Goal: Transaction & Acquisition: Purchase product/service

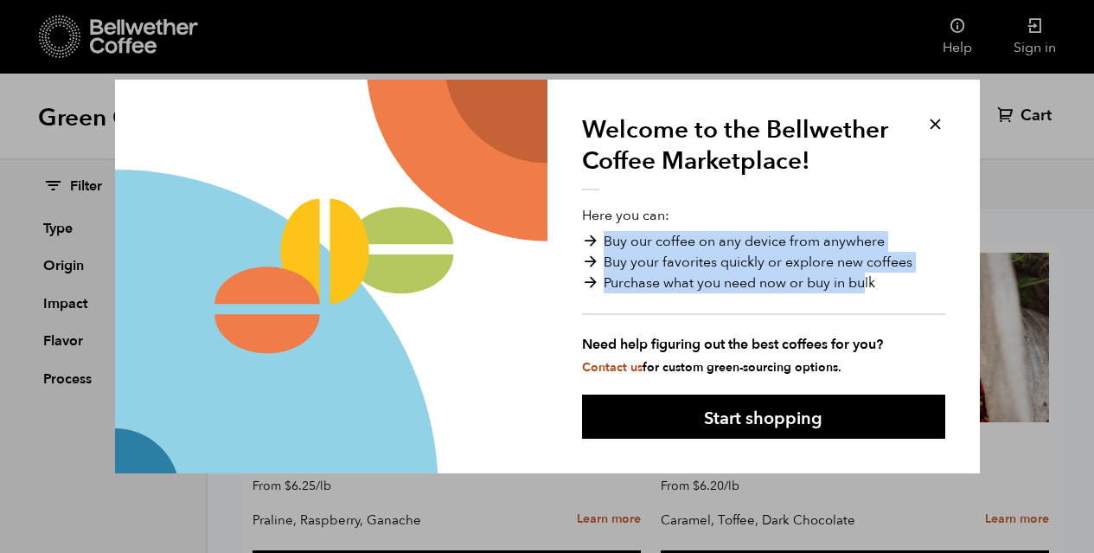
click at [864, 290] on ul "Buy our coffee on any device from anywhere Buy your favorites quickly or explor…" at bounding box center [763, 273] width 363 height 84
click at [866, 290] on li "Purchase what you need now or buy in bulk" at bounding box center [763, 282] width 363 height 21
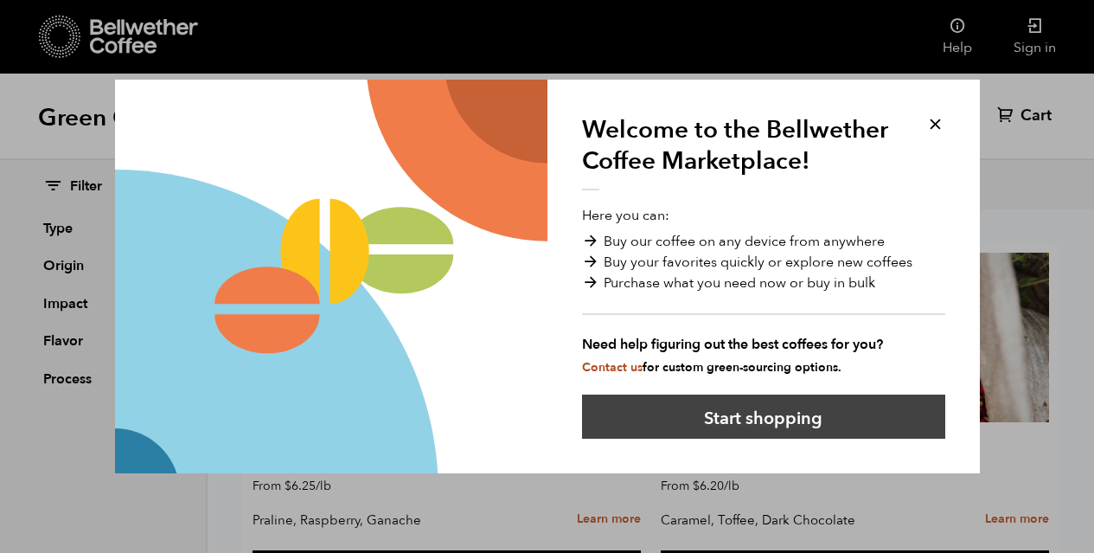
click at [769, 410] on button "Start shopping" at bounding box center [763, 416] width 363 height 44
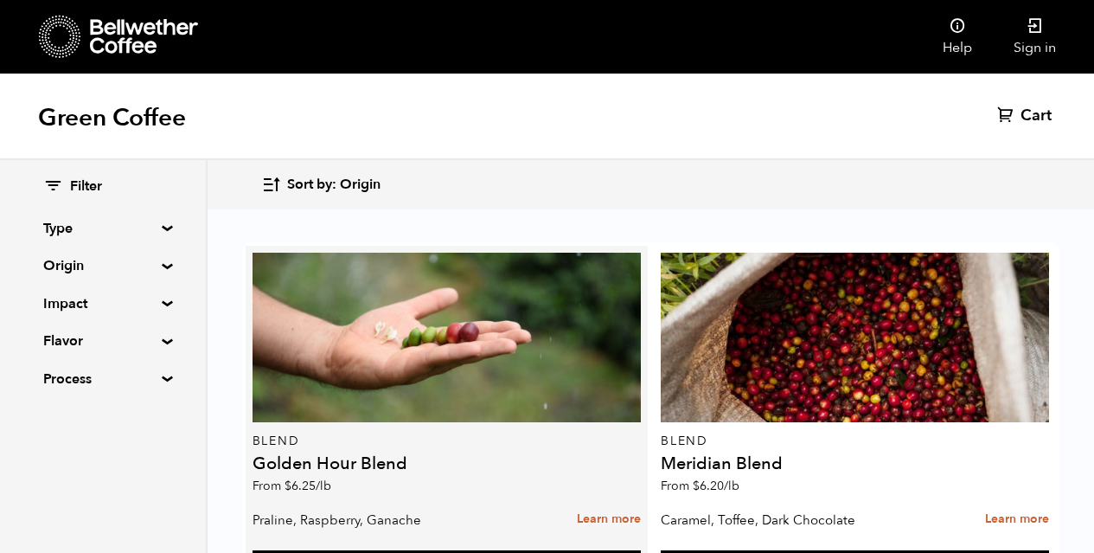
scroll to position [313, 0]
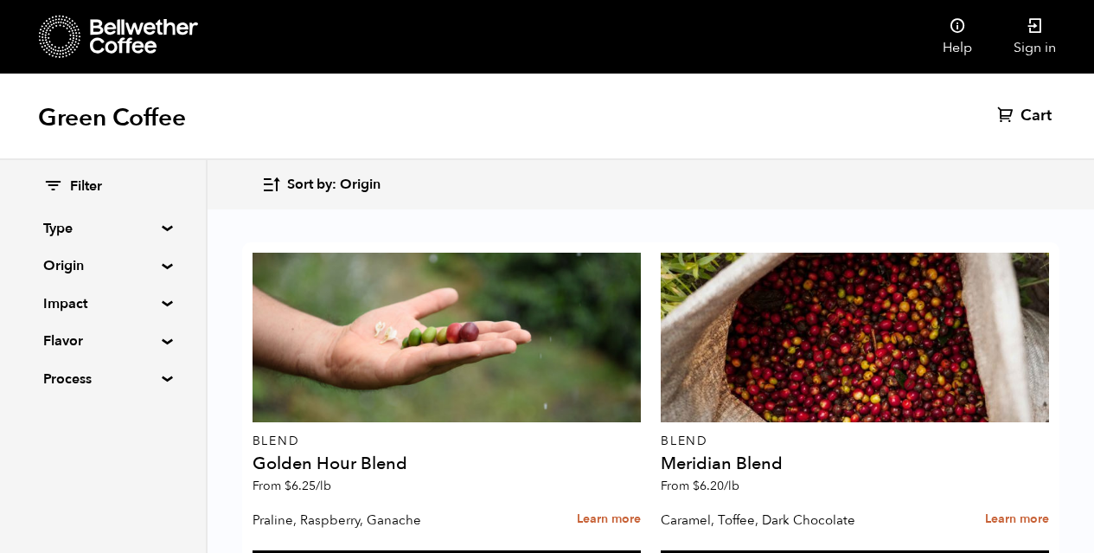
click at [157, 227] on summary "Type" at bounding box center [102, 228] width 119 height 21
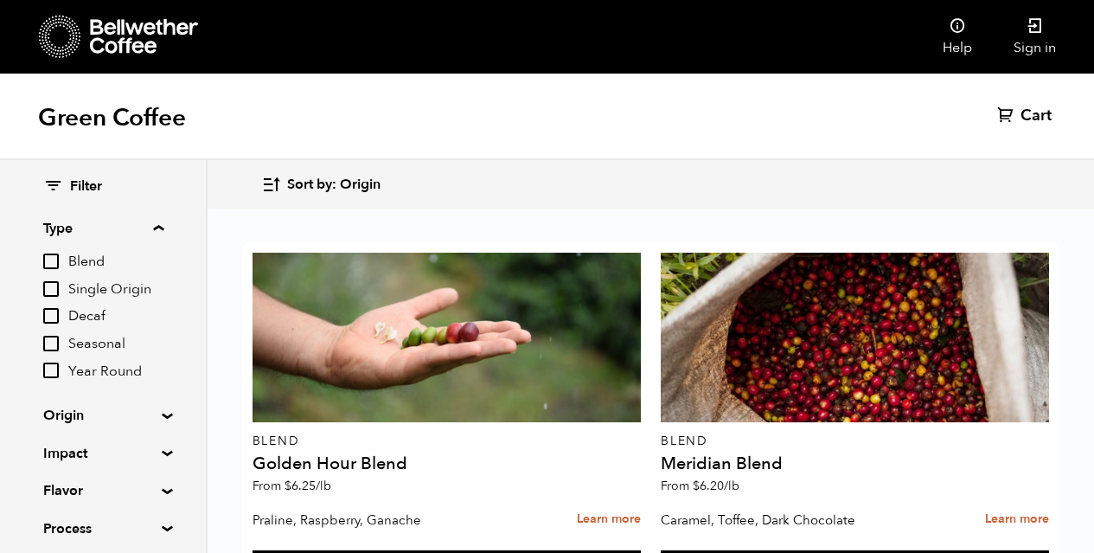
click at [163, 419] on summary "Origin" at bounding box center [102, 415] width 119 height 21
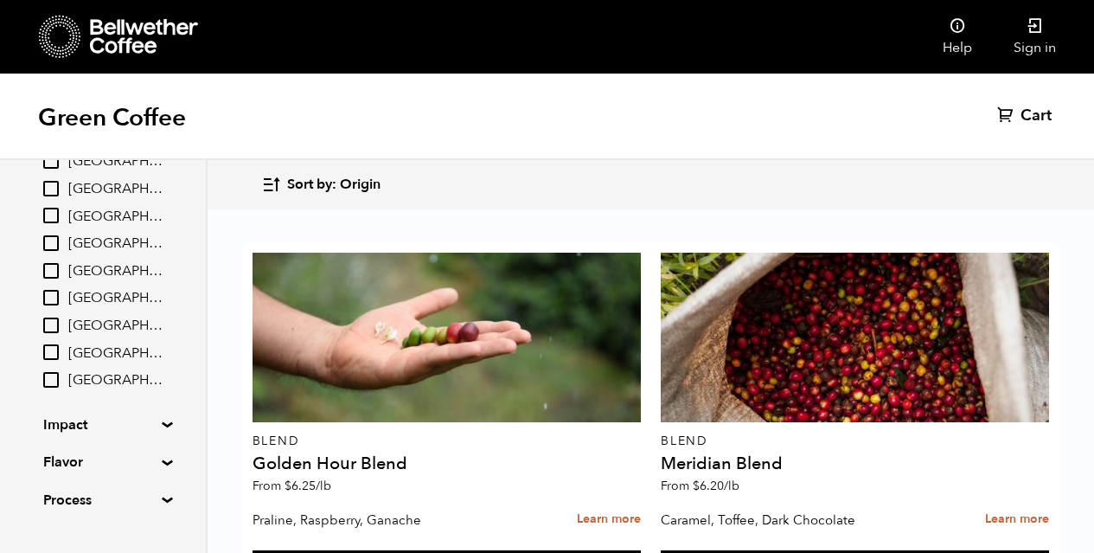
click at [150, 426] on summary "Impact" at bounding box center [102, 424] width 119 height 21
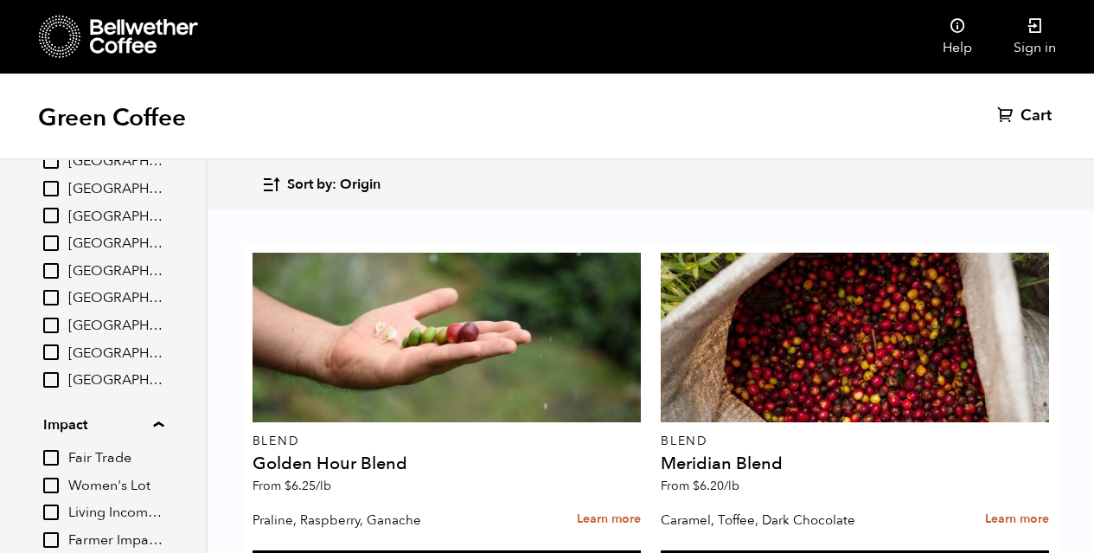
scroll to position [472, 0]
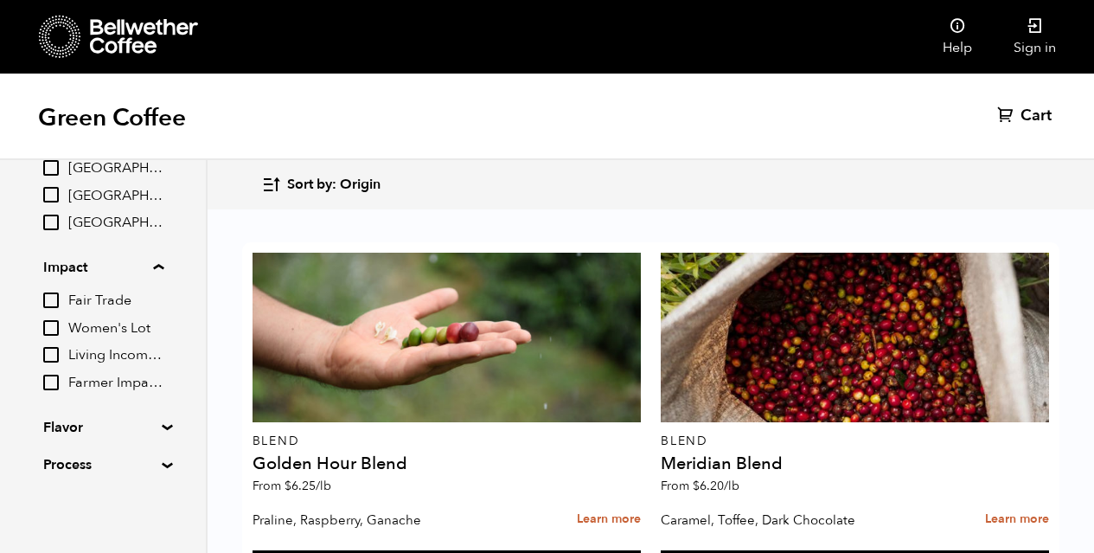
click at [151, 425] on summary "Flavor" at bounding box center [102, 427] width 119 height 21
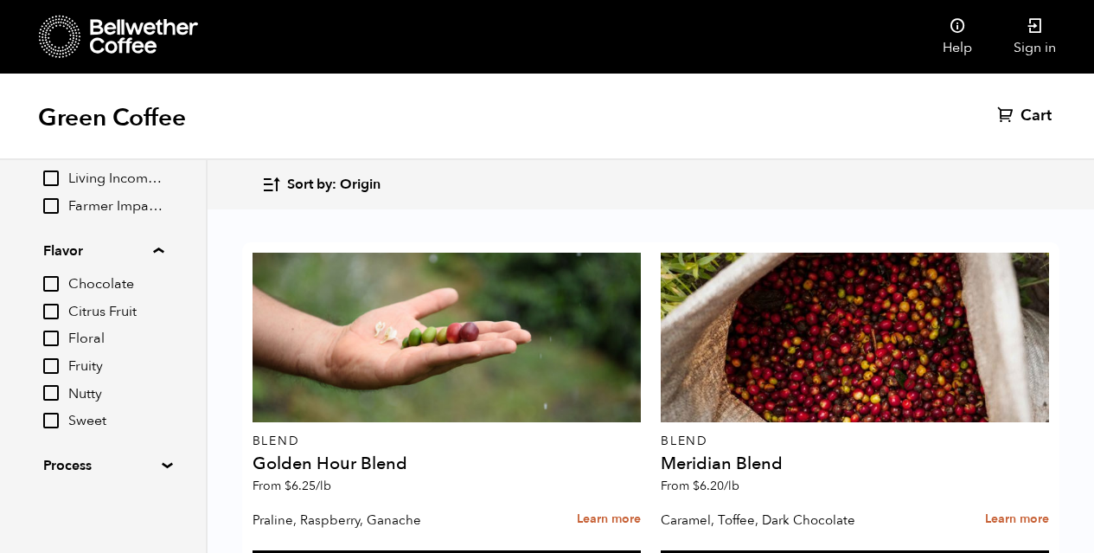
click at [148, 460] on summary "Process" at bounding box center [102, 465] width 119 height 21
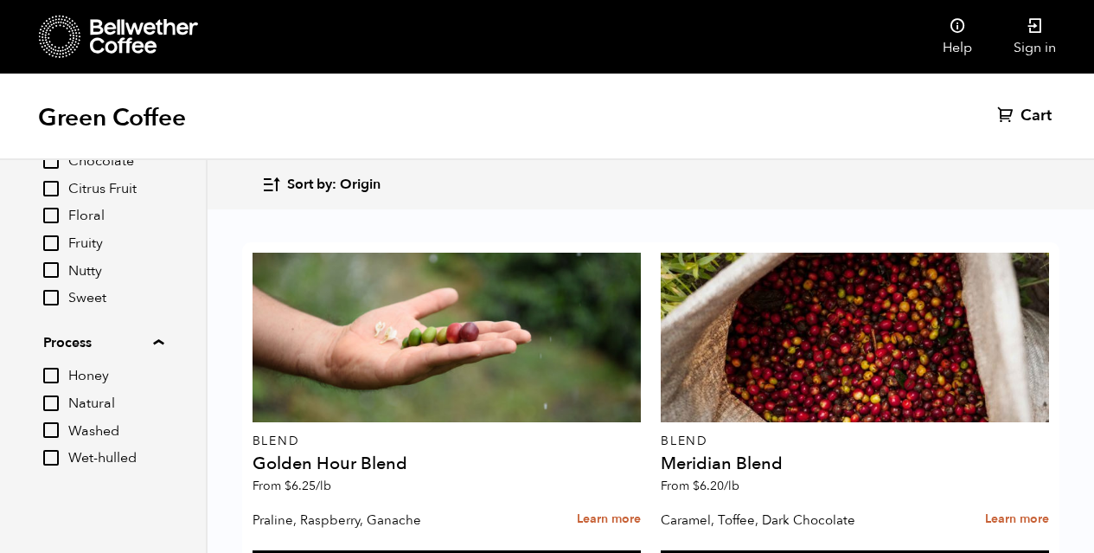
scroll to position [2948, 0]
